Goal: Check status: Check status

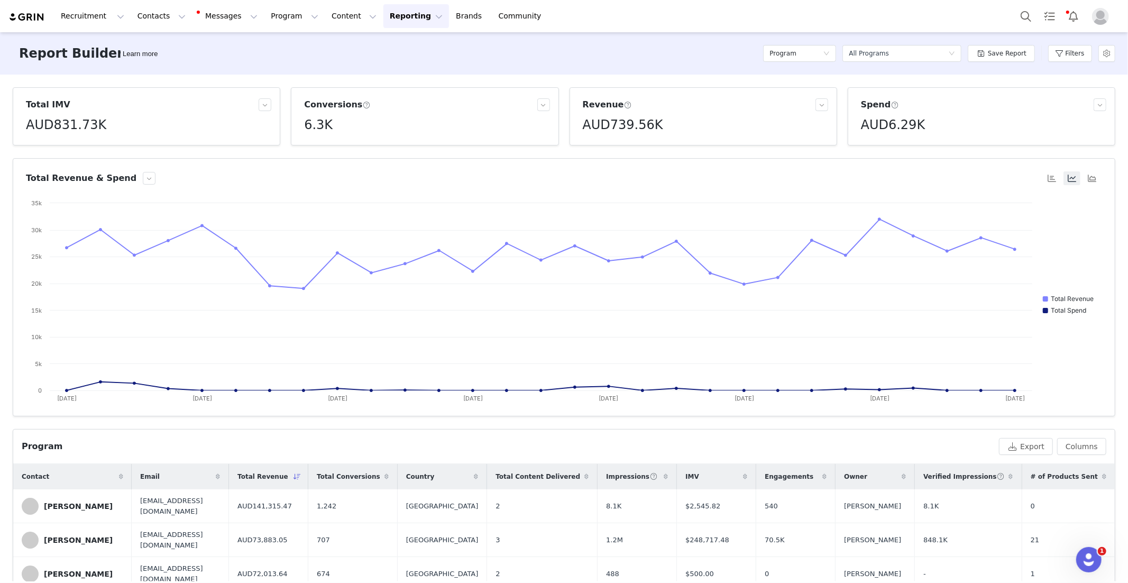
scroll to position [368, 0]
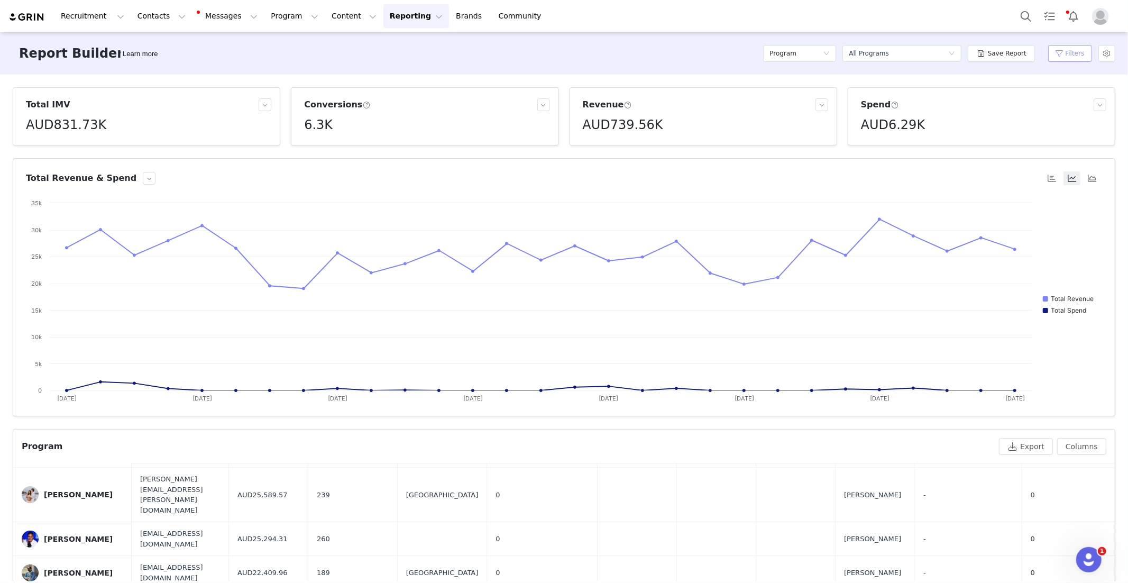
click at [1068, 52] on button "Filters" at bounding box center [1071, 53] width 44 height 17
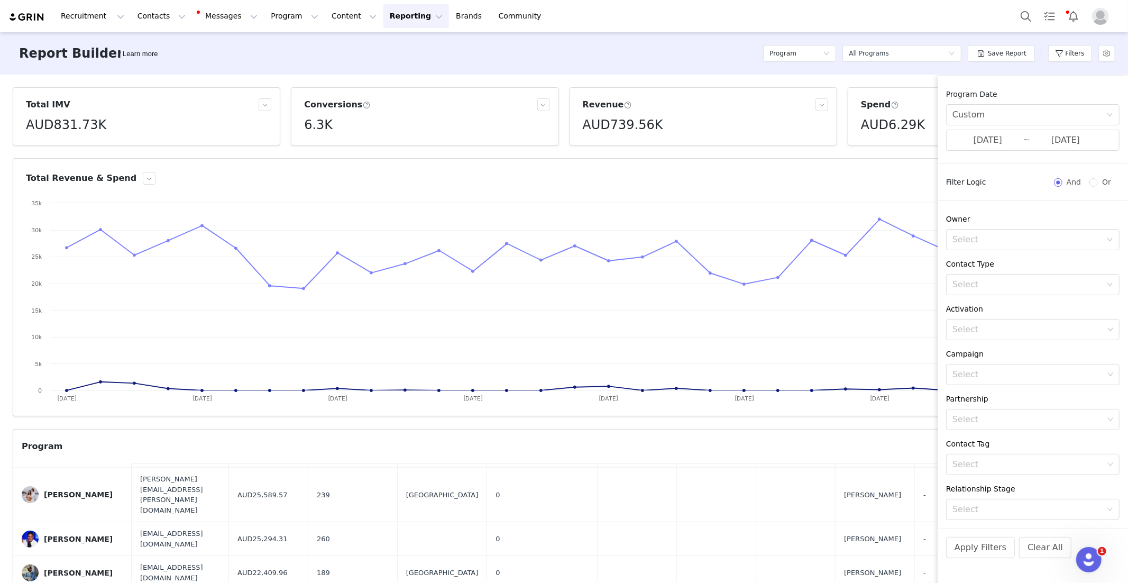
click at [1010, 151] on div "Program Date Custom [DATE] ~ [DATE]" at bounding box center [1033, 126] width 190 height 75
click at [1006, 144] on input "[DATE]" at bounding box center [988, 140] width 71 height 14
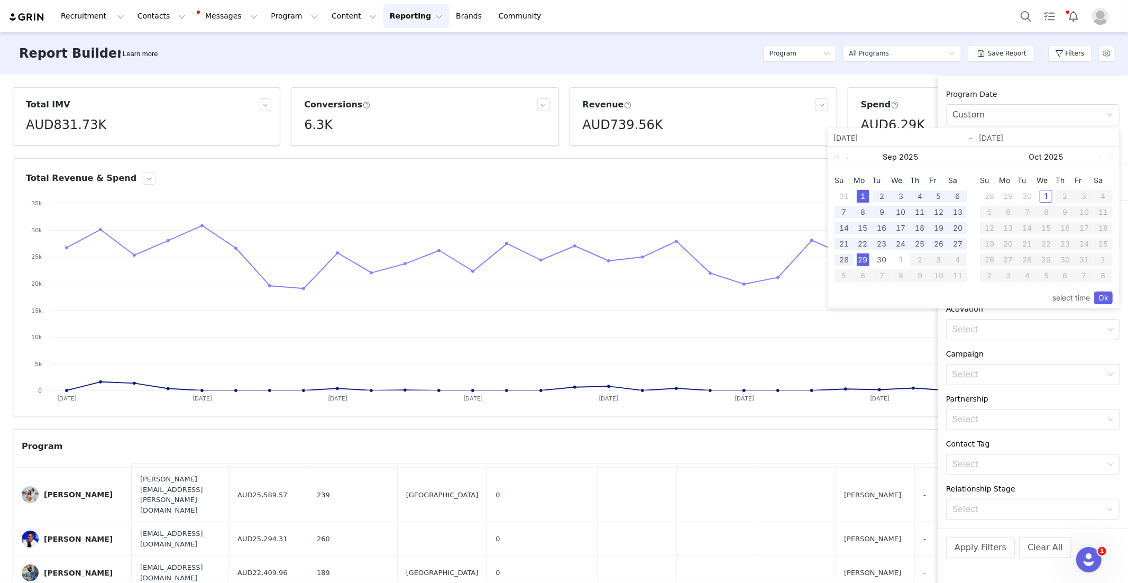
drag, startPoint x: 869, startPoint y: 193, endPoint x: 868, endPoint y: 219, distance: 25.9
click at [868, 193] on div "1" at bounding box center [863, 196] width 13 height 13
drag, startPoint x: 882, startPoint y: 258, endPoint x: 925, endPoint y: 257, distance: 42.9
click at [882, 258] on div "30" at bounding box center [882, 259] width 13 height 13
type input "[DATE]"
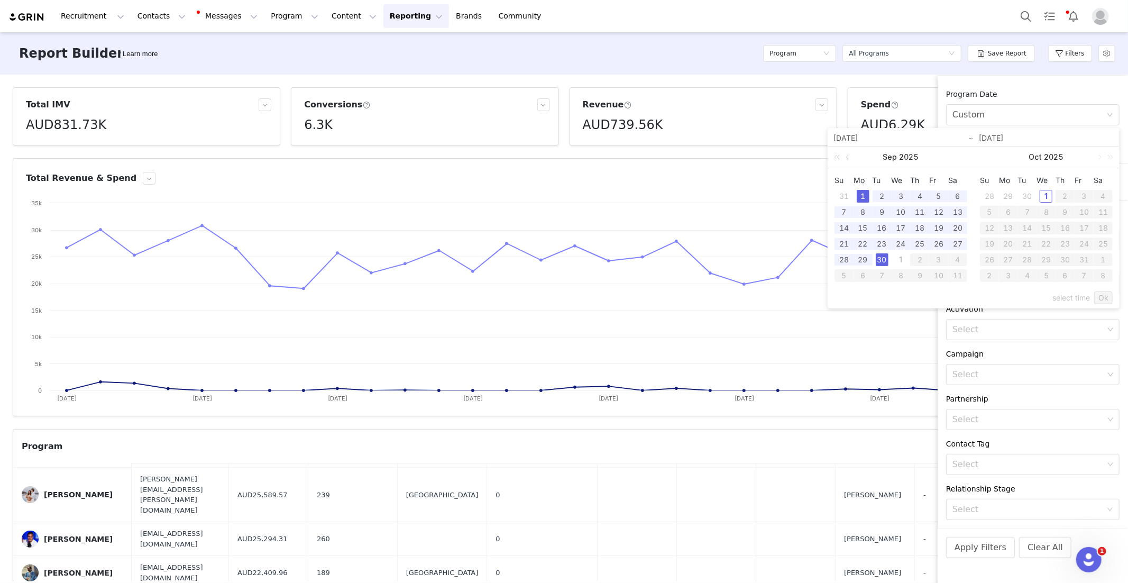
type input "[DATE]"
drag, startPoint x: 1100, startPoint y: 296, endPoint x: 1096, endPoint y: 291, distance: 6.0
click at [1100, 296] on link "Ok" at bounding box center [1104, 297] width 19 height 13
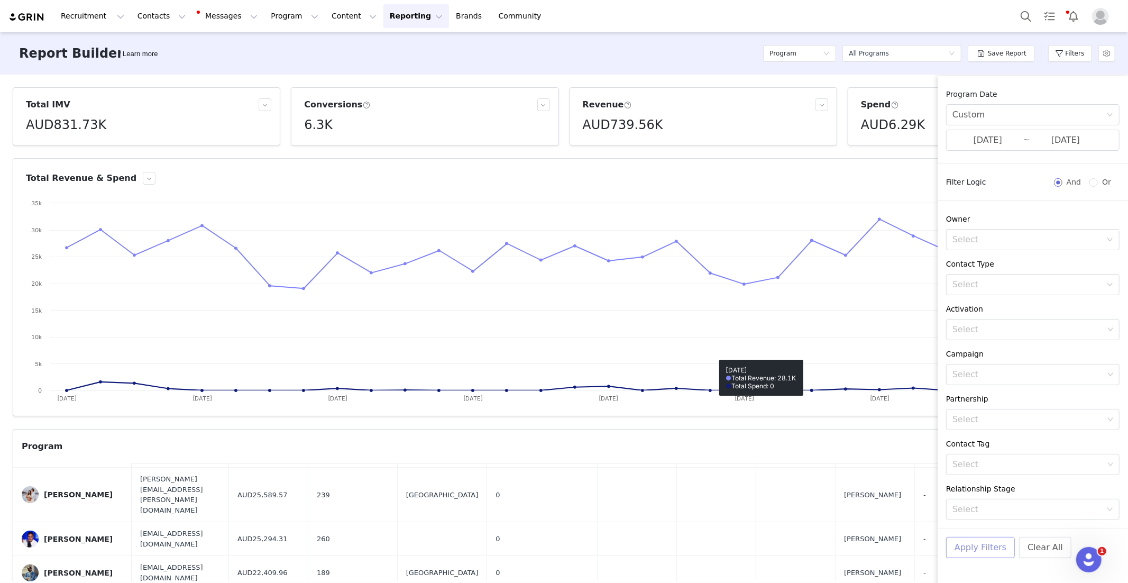
drag, startPoint x: 972, startPoint y: 545, endPoint x: 958, endPoint y: 397, distance: 149.4
click at [972, 544] on button "Apply Filters" at bounding box center [980, 547] width 69 height 21
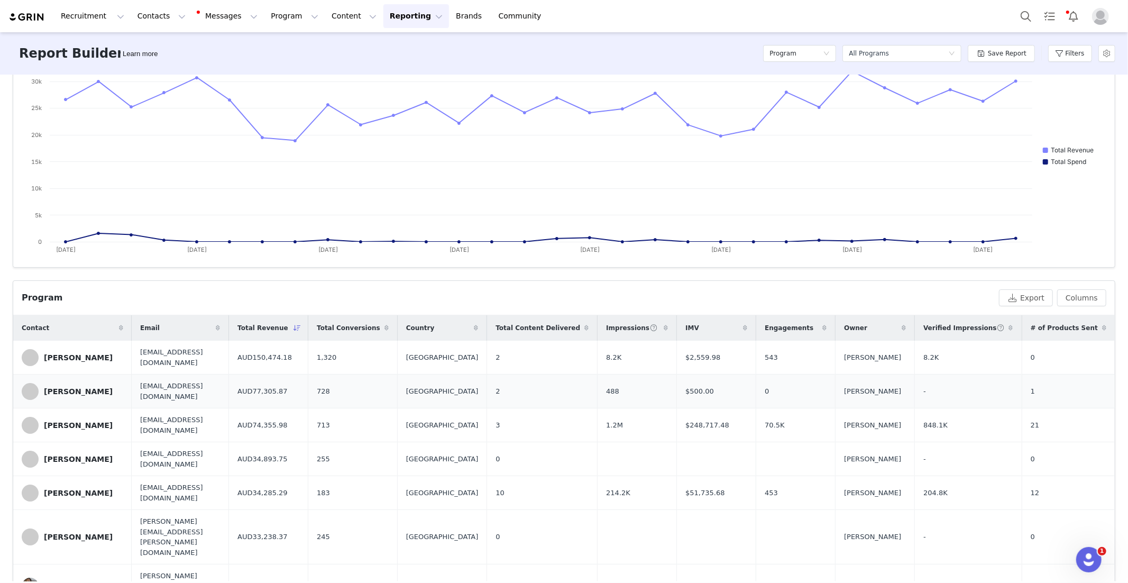
scroll to position [146, 0]
click at [1080, 302] on button "Columns" at bounding box center [1082, 300] width 49 height 17
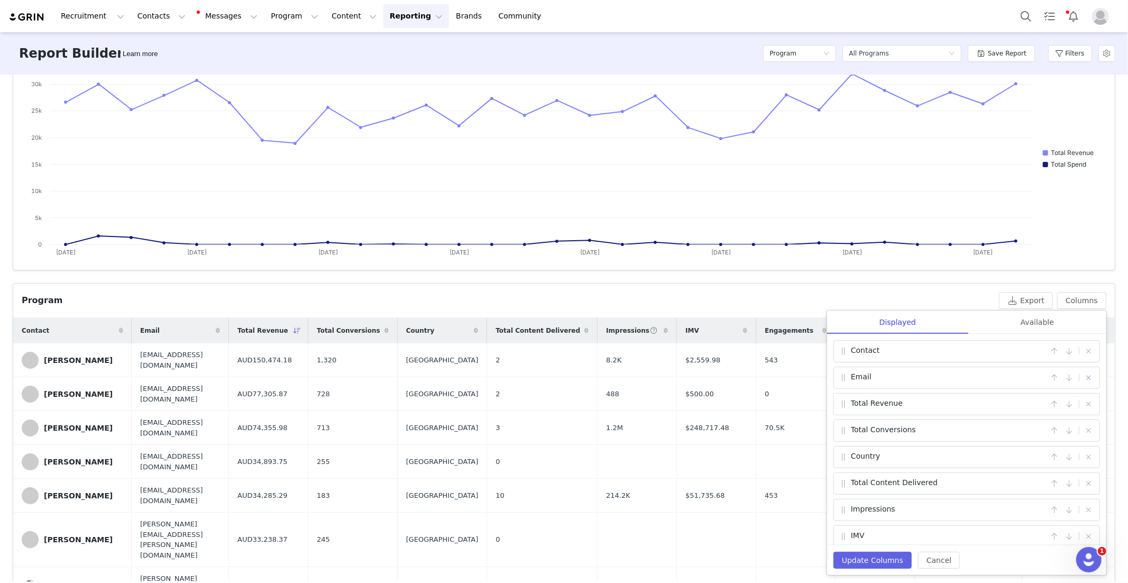
click at [1090, 379] on button "button" at bounding box center [1089, 377] width 13 height 13
click at [844, 563] on button "Update Columns" at bounding box center [873, 560] width 78 height 17
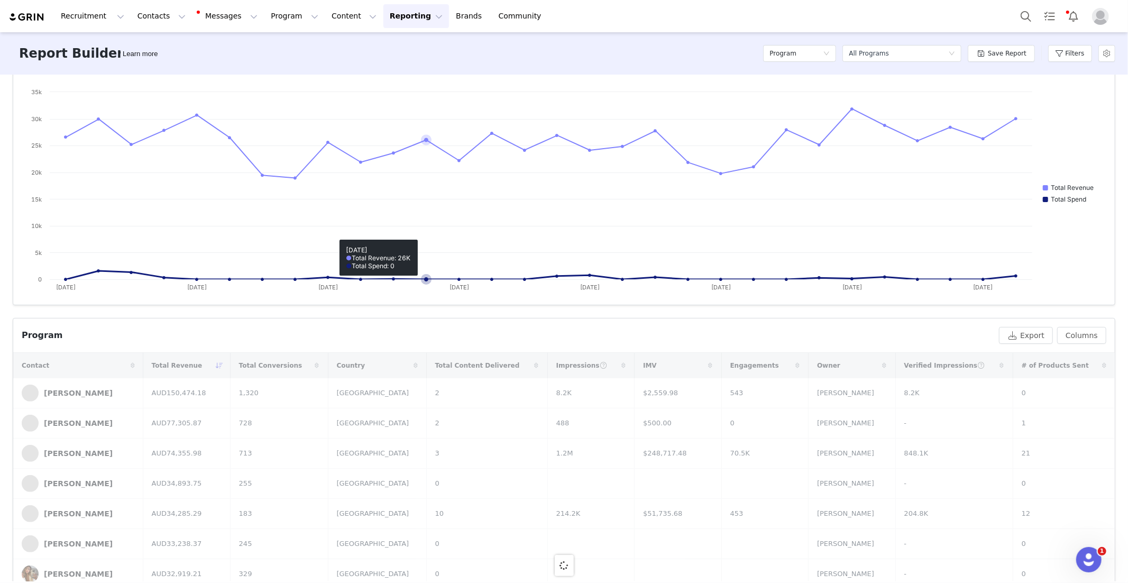
scroll to position [102, 0]
